Goal: Information Seeking & Learning: Check status

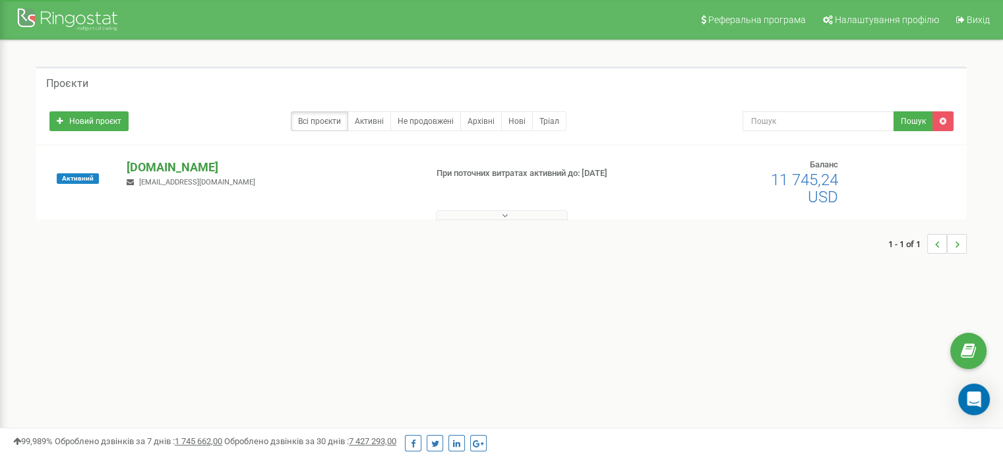
click at [223, 167] on p "[DOMAIN_NAME]" at bounding box center [271, 167] width 288 height 17
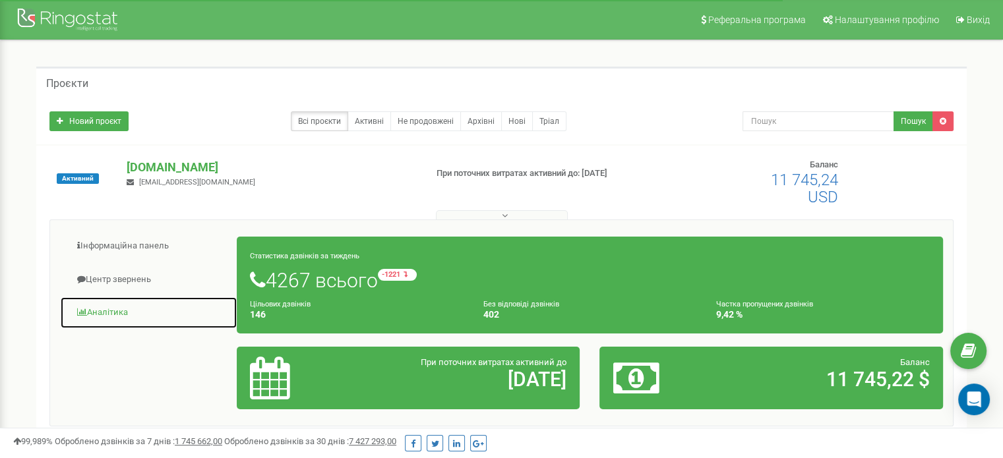
click at [109, 311] on link "Аналiтика" at bounding box center [148, 313] width 177 height 32
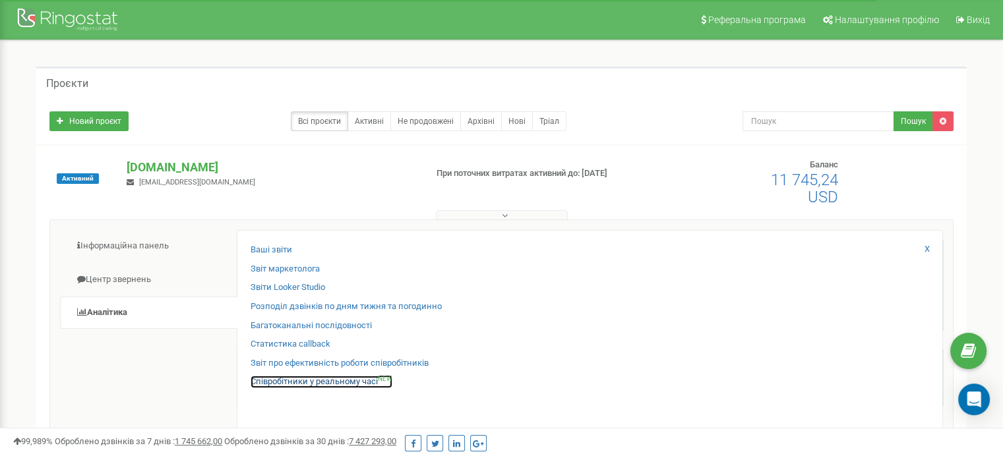
click at [317, 380] on link "Співробітники у реальному часі NEW" at bounding box center [322, 382] width 142 height 13
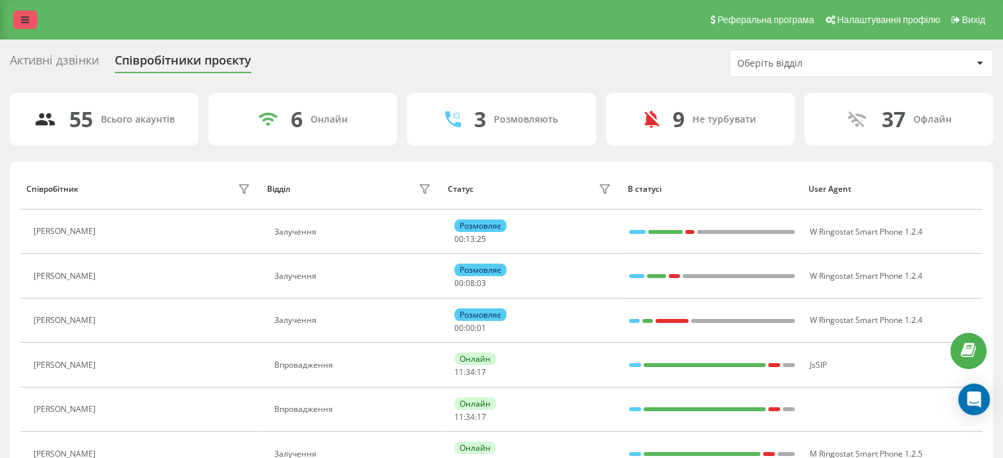
click at [24, 14] on link at bounding box center [25, 20] width 24 height 18
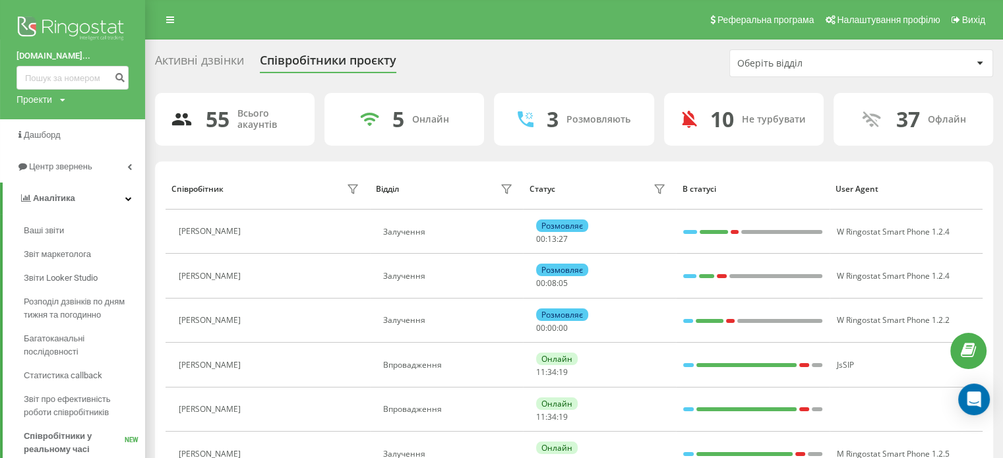
scroll to position [132, 0]
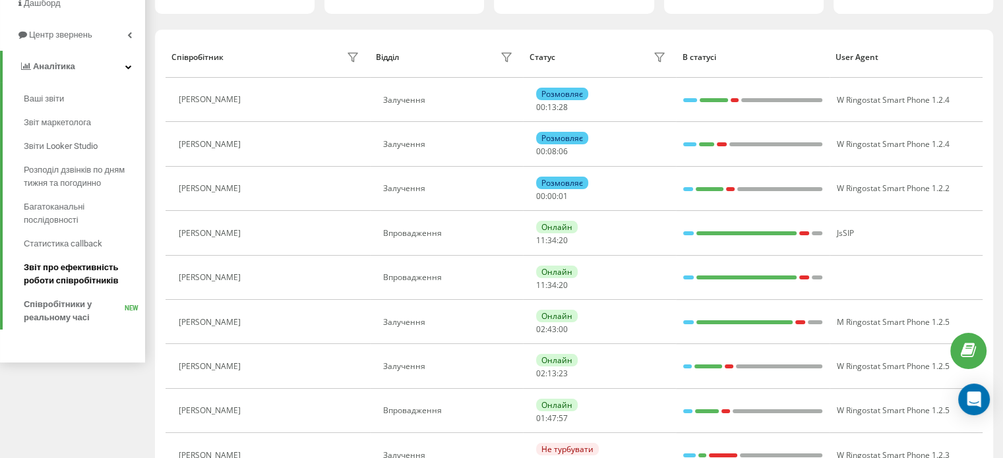
click at [91, 279] on span "Звіт про ефективність роботи співробітників" at bounding box center [81, 274] width 115 height 26
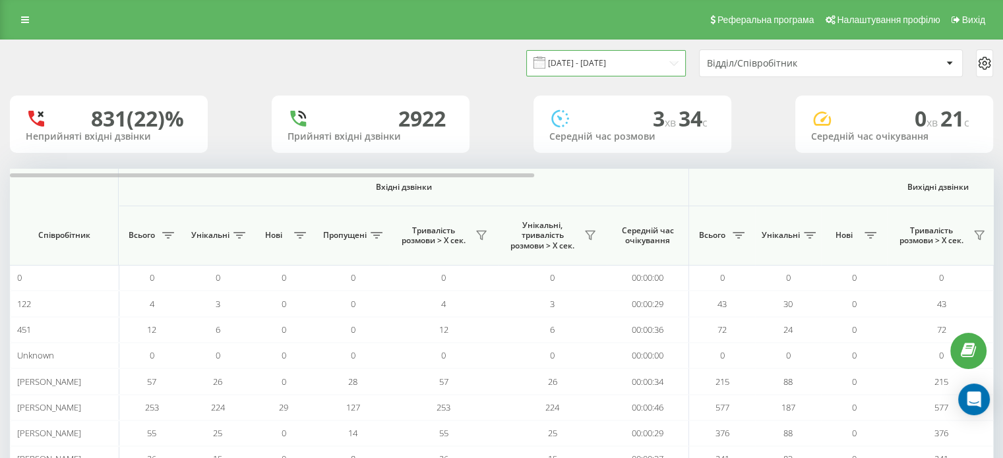
click at [640, 70] on input "23.08.2025 - 23.09.2025" at bounding box center [606, 63] width 160 height 26
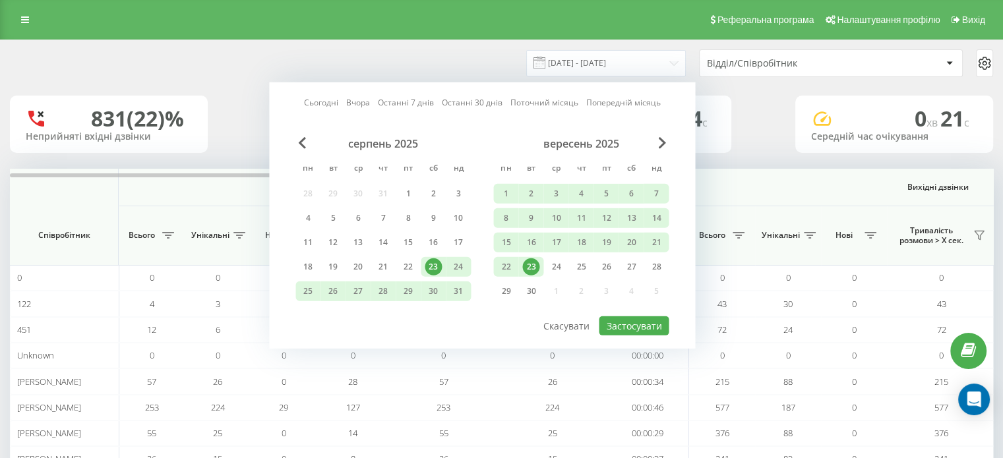
click at [533, 266] on div "23" at bounding box center [530, 266] width 17 height 17
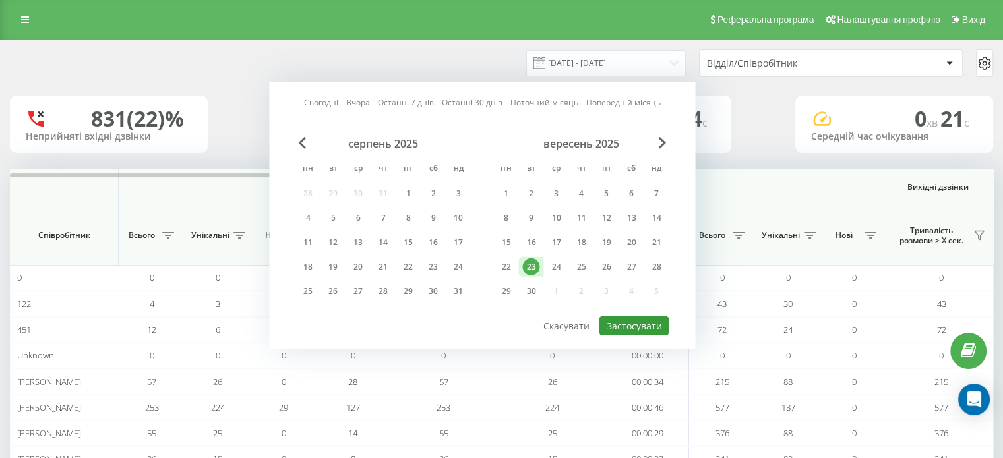
click at [646, 323] on button "Застосувати" at bounding box center [634, 326] width 70 height 19
type input "23.09.2025 - 23.09.2025"
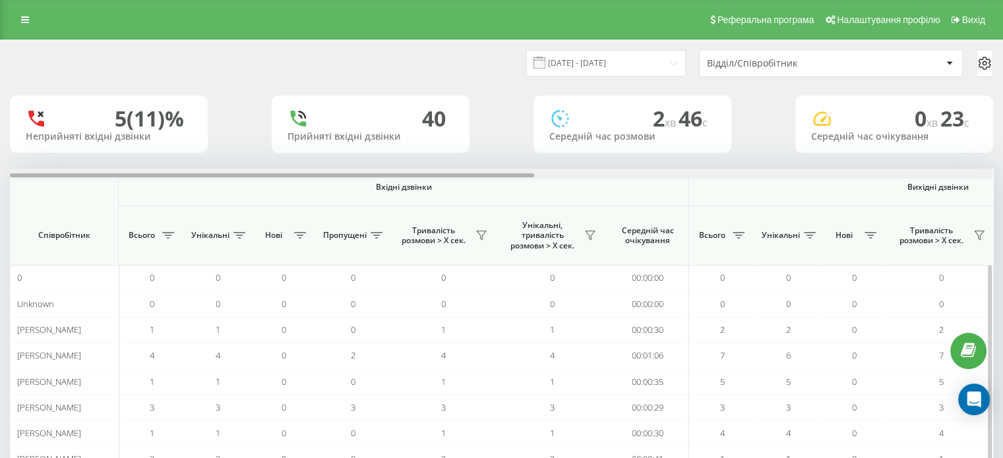
scroll to position [0, 857]
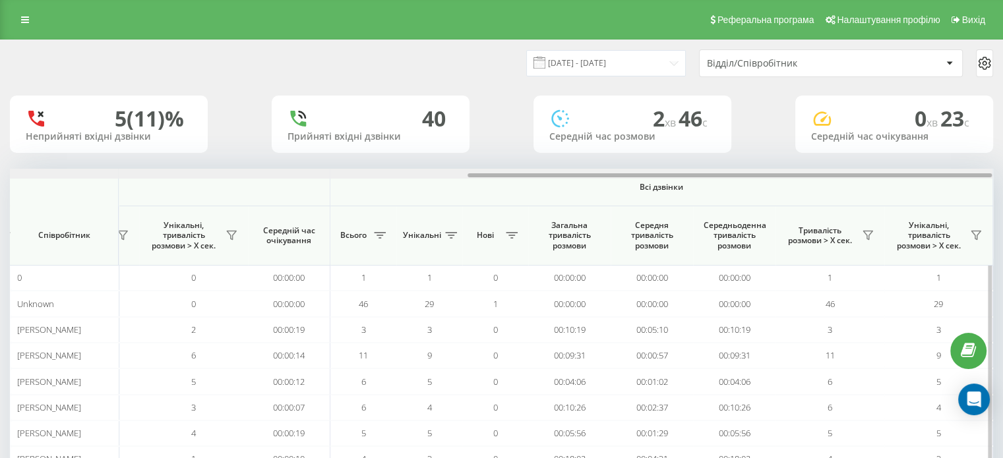
drag, startPoint x: 522, startPoint y: 178, endPoint x: 746, endPoint y: 171, distance: 224.3
click at [746, 171] on div at bounding box center [501, 174] width 983 height 10
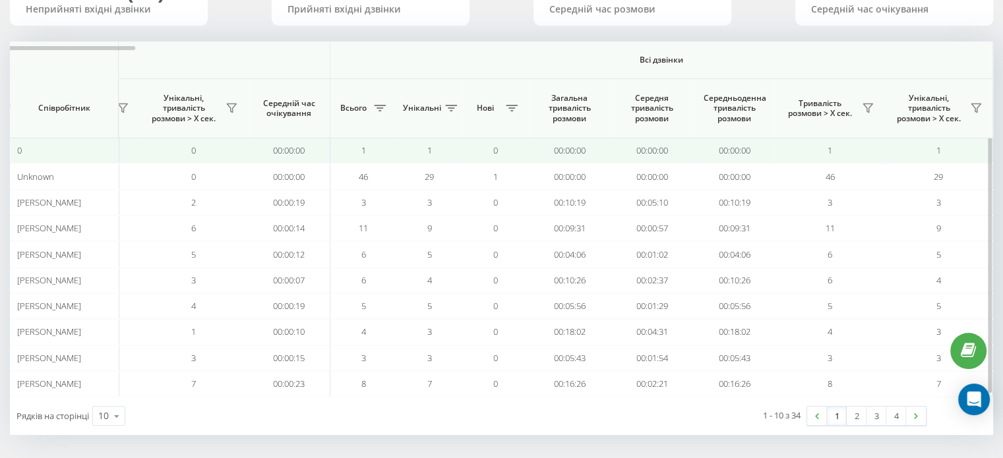
scroll to position [0, 0]
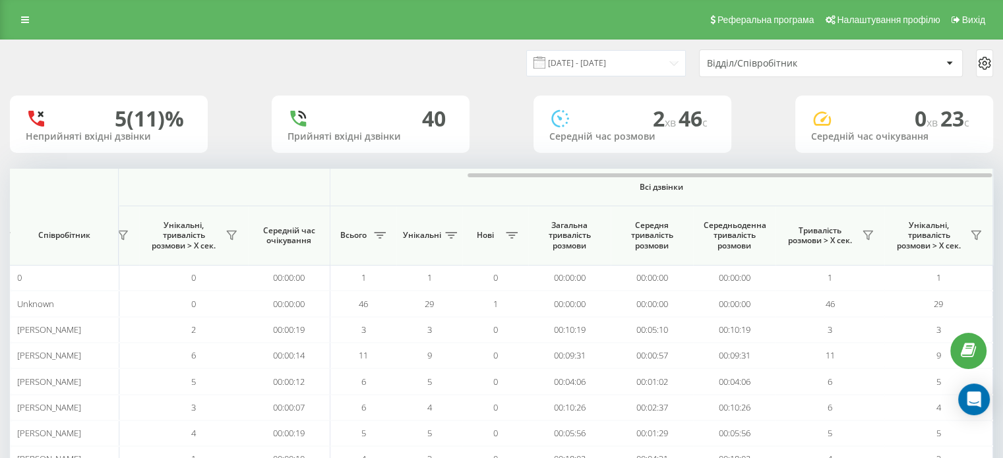
click at [776, 71] on div "Відділ/Співробітник" at bounding box center [831, 63] width 262 height 26
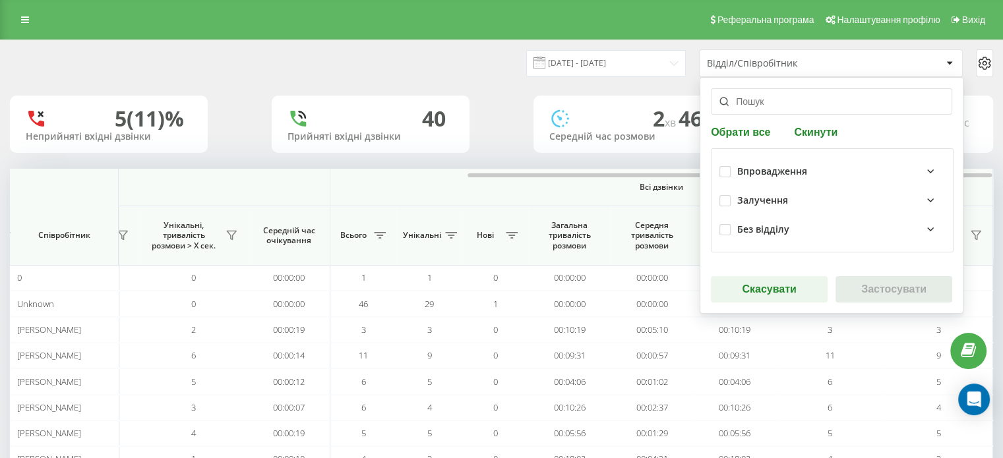
click at [756, 193] on div "Залучення" at bounding box center [841, 201] width 208 height 16
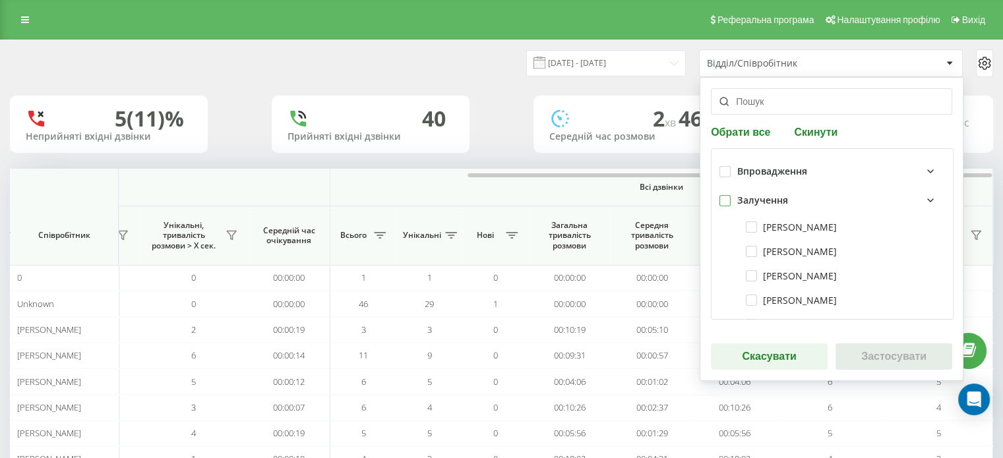
click at [719, 195] on label at bounding box center [724, 195] width 11 height 0
checkbox input "true"
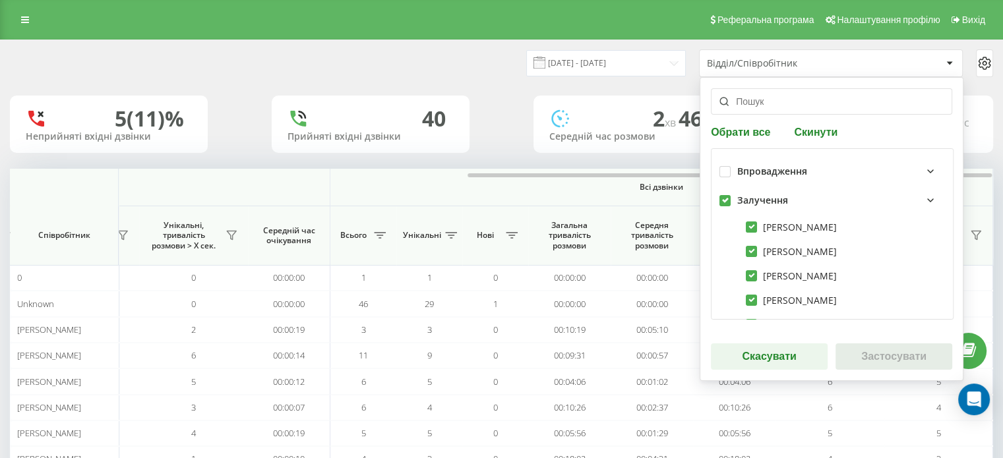
checkbox input "true"
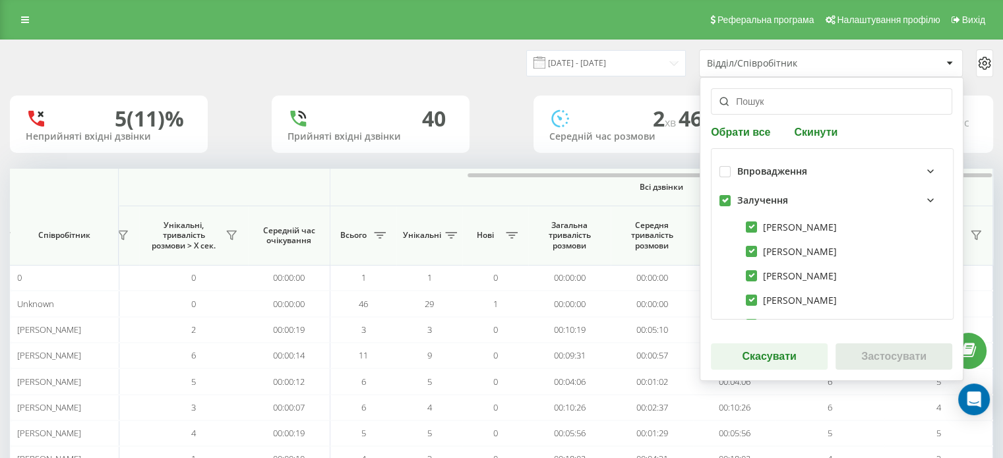
checkbox input "true"
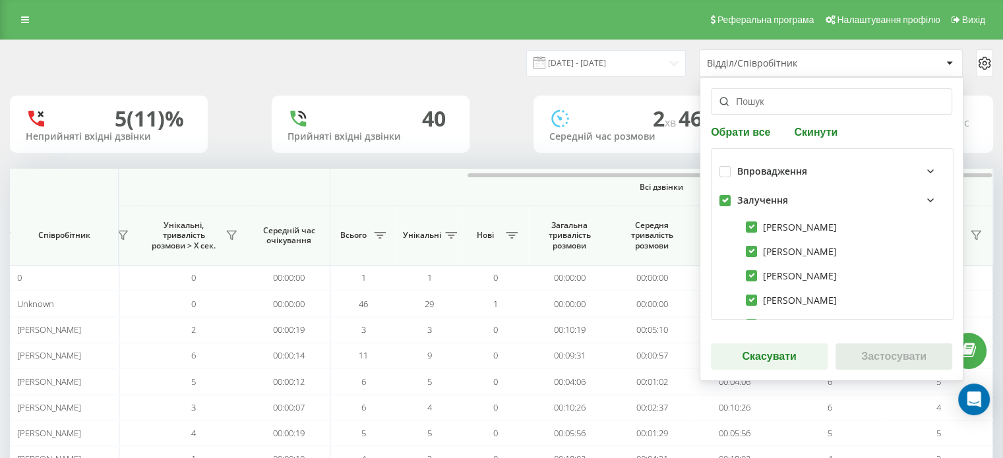
checkbox input "true"
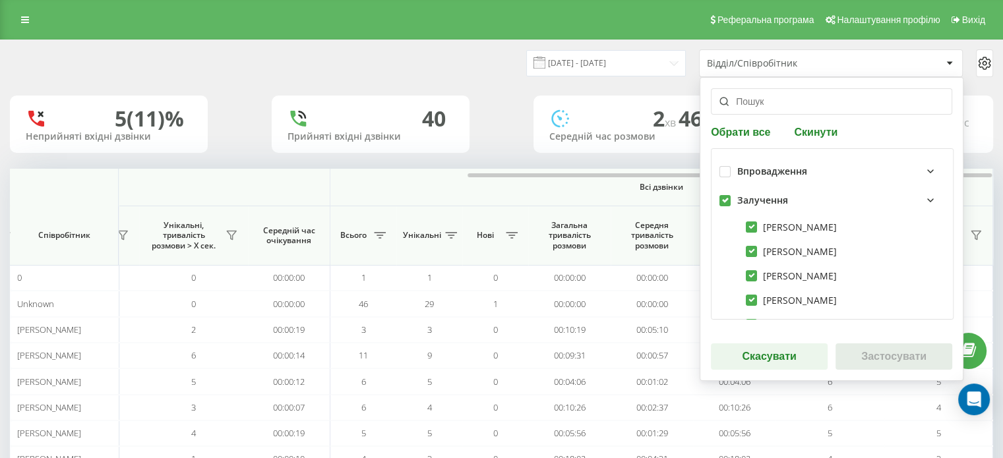
checkbox input "true"
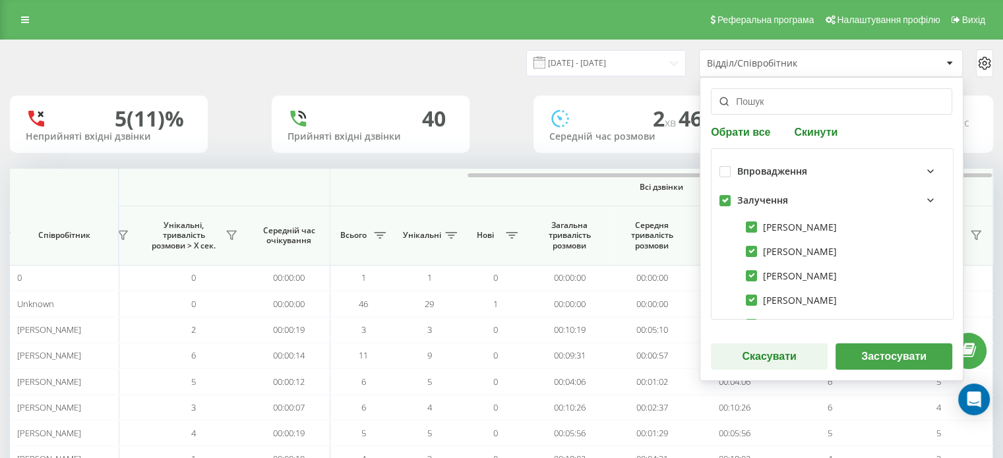
click at [876, 355] on button "Застосувати" at bounding box center [893, 357] width 117 height 26
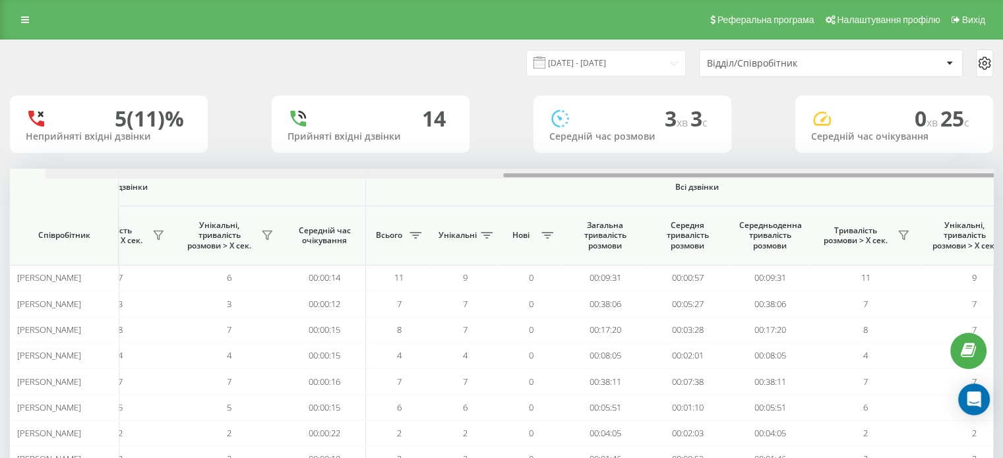
scroll to position [0, 857]
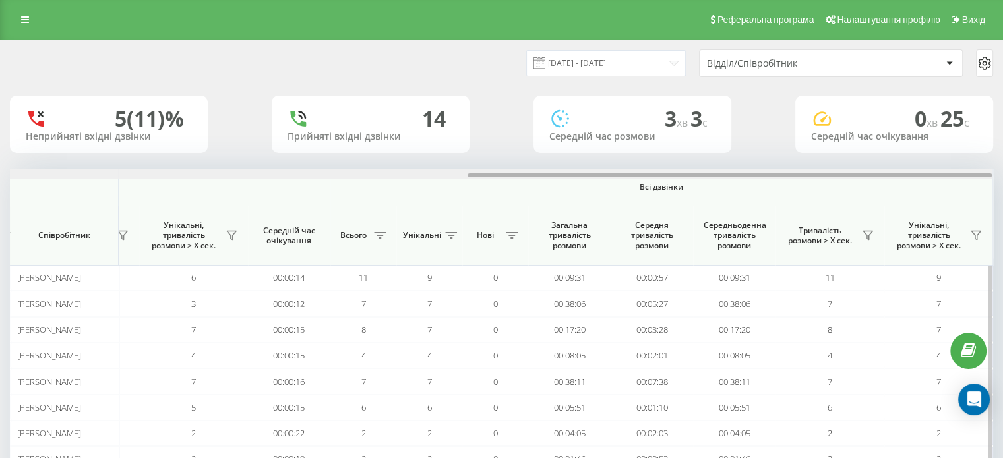
drag, startPoint x: 523, startPoint y: 173, endPoint x: 876, endPoint y: 175, distance: 352.8
click at [998, 153] on div "23.09.2025 - 23.09.2025 Відділ/Співробітник 5 (11)% Неприйняті вхідні дзвінки 1…" at bounding box center [501, 314] width 1003 height 549
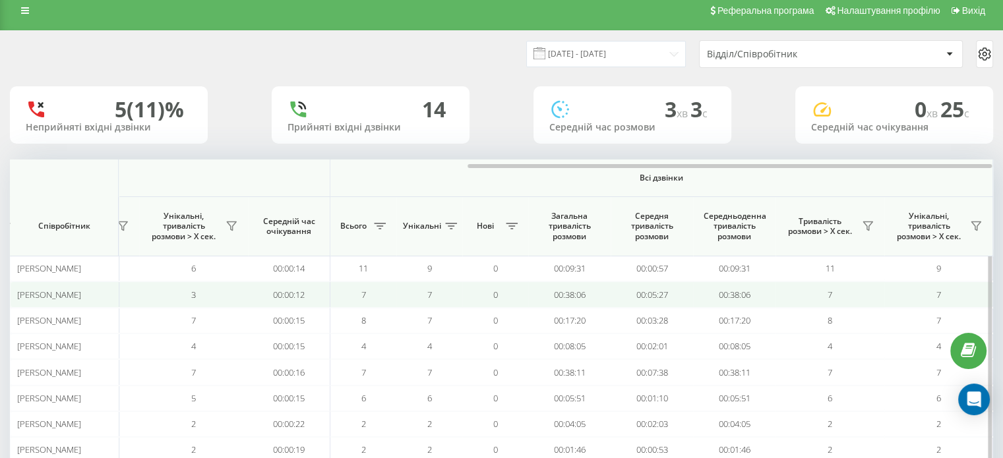
scroll to position [127, 0]
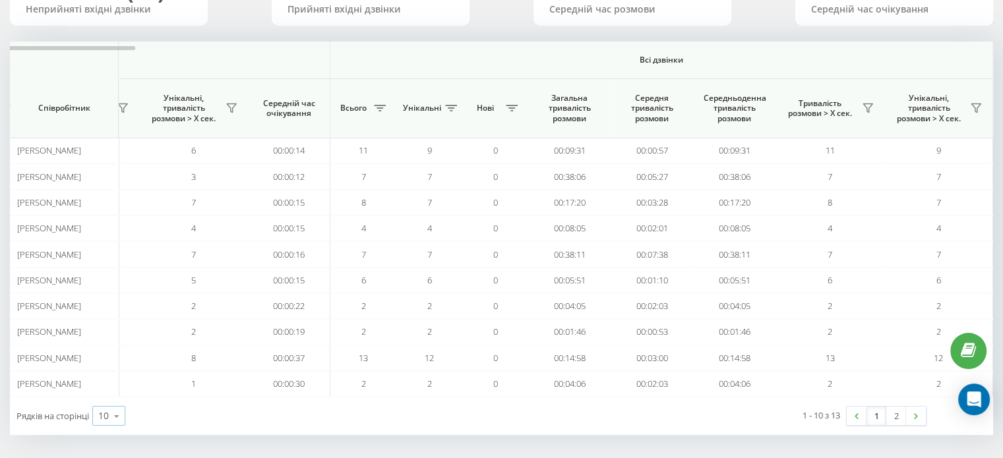
click at [117, 419] on icon at bounding box center [117, 417] width 20 height 26
click at [109, 358] on span "25" at bounding box center [103, 359] width 11 height 13
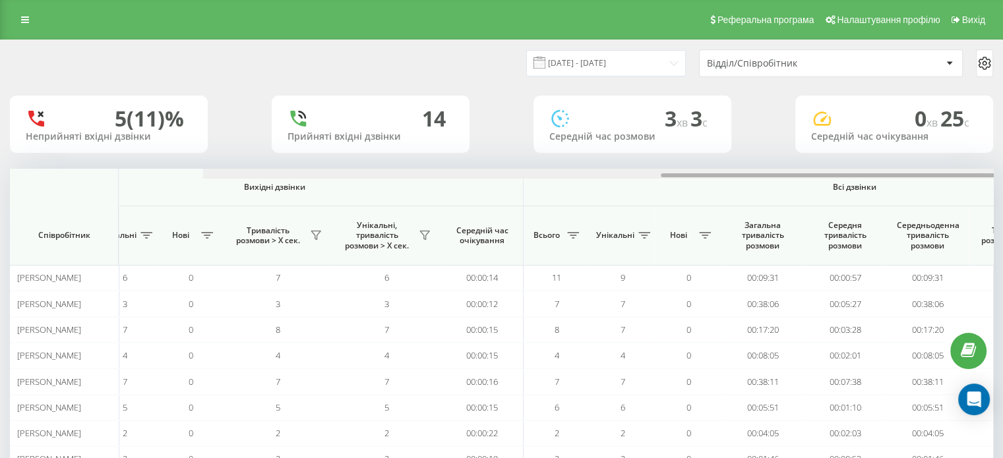
scroll to position [0, 857]
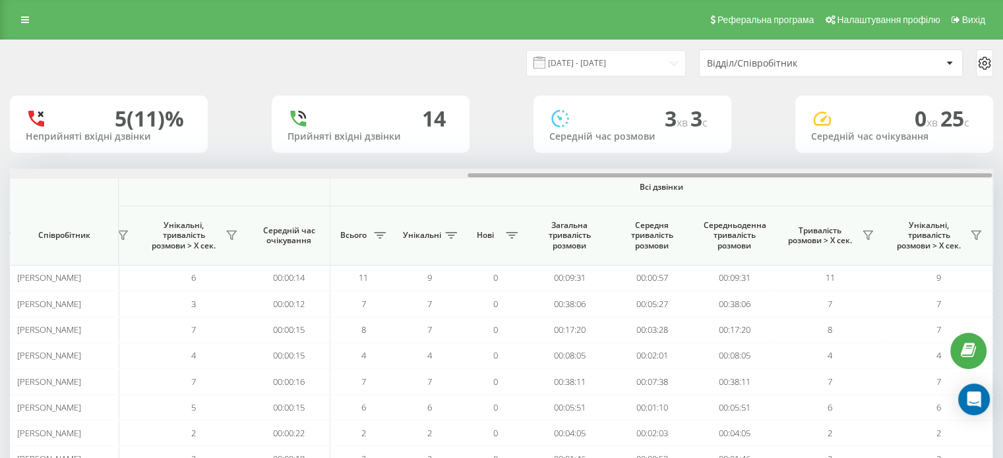
drag, startPoint x: 504, startPoint y: 176, endPoint x: 1012, endPoint y: 160, distance: 508.7
click at [1003, 160] on html "vprovadzhennia.Mr... Проекти vprovadzhennia.Mriia.gov.ua Дашборд Центр звернень…" at bounding box center [501, 229] width 1003 height 458
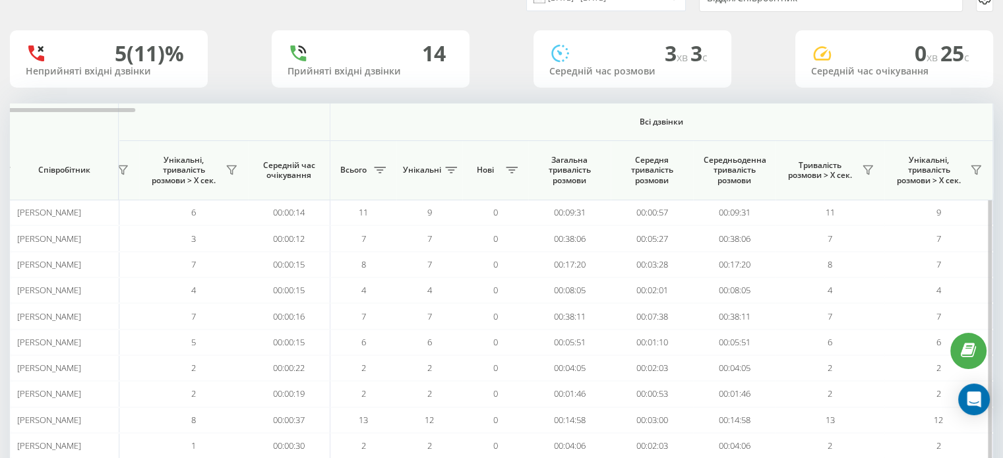
scroll to position [0, 0]
